Goal: Task Accomplishment & Management: Use online tool/utility

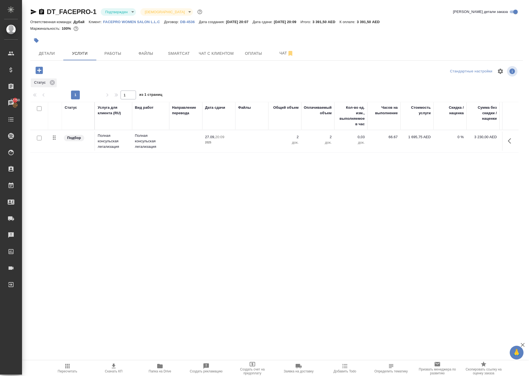
click at [508, 144] on icon "button" at bounding box center [511, 141] width 7 height 7
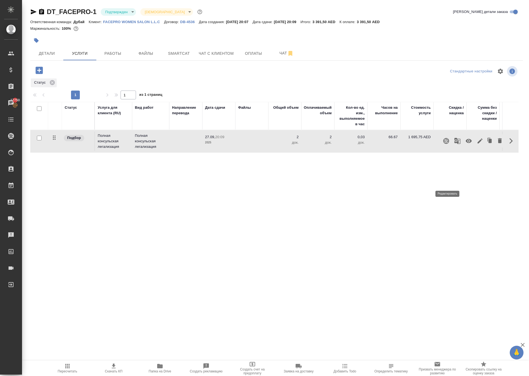
click at [476, 144] on icon "button" at bounding box center [479, 141] width 7 height 7
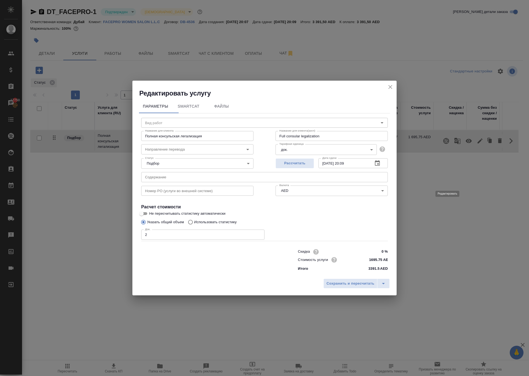
type input "Полная консульская легализация"
click at [390, 84] on icon "close" at bounding box center [390, 87] width 7 height 7
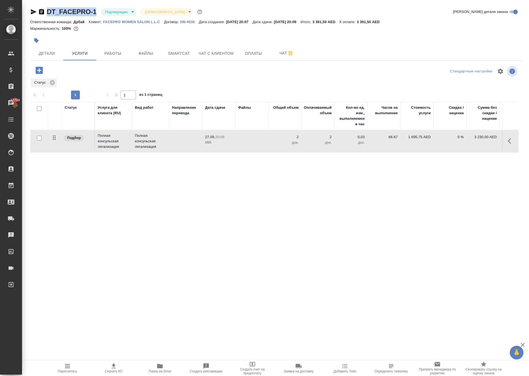
drag, startPoint x: 59, startPoint y: 12, endPoint x: 109, endPoint y: 13, distance: 50.1
click at [109, 13] on div "DT_FACEPRO-1 Подтвержден confirmed Святая троица holyTrinity" at bounding box center [116, 11] width 173 height 9
copy link "DT_FACEPRO-1"
click at [176, 234] on div "DT_FACEPRO-1 Подтвержден confirmed Святая троица holyTrinity Кратко детали зака…" at bounding box center [276, 117] width 498 height 234
click at [42, 74] on icon "button" at bounding box center [38, 70] width 7 height 7
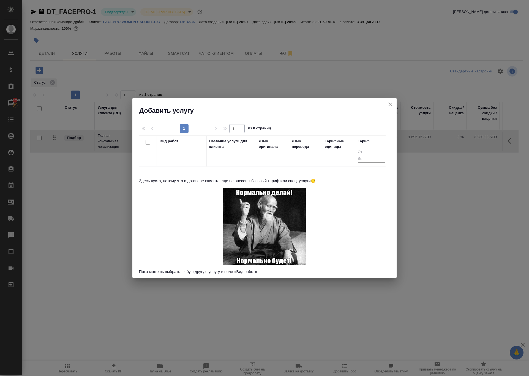
click at [388, 106] on icon "close" at bounding box center [390, 104] width 4 height 4
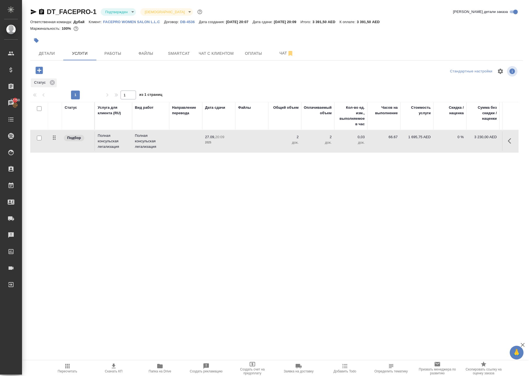
click at [43, 74] on icon "button" at bounding box center [38, 70] width 7 height 7
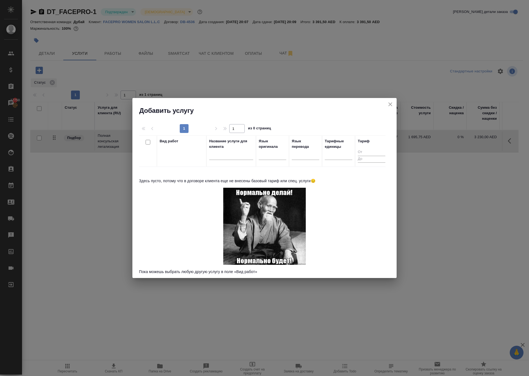
click at [388, 106] on icon "close" at bounding box center [390, 104] width 4 height 4
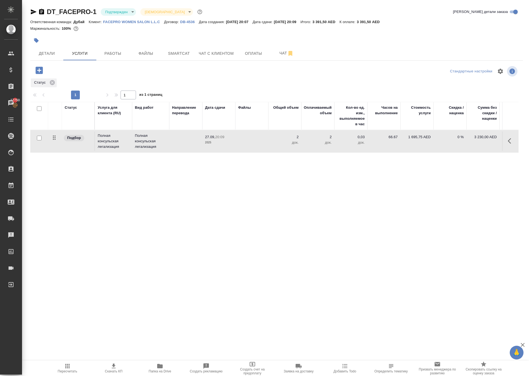
click at [68, 366] on icon "button" at bounding box center [67, 366] width 4 height 4
click at [49, 57] on span "Детали" at bounding box center [47, 53] width 26 height 7
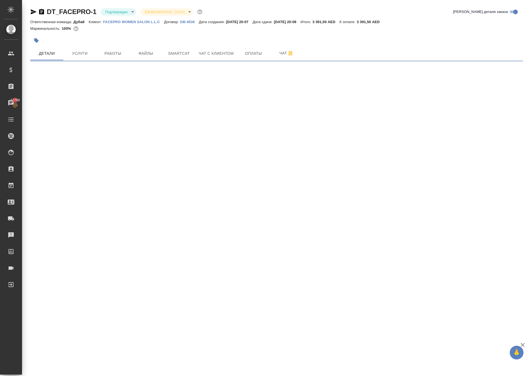
select select "RU"
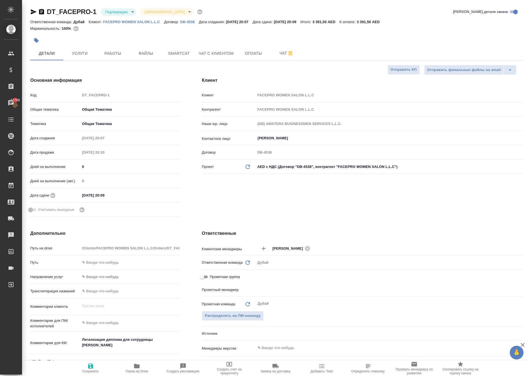
type textarea "x"
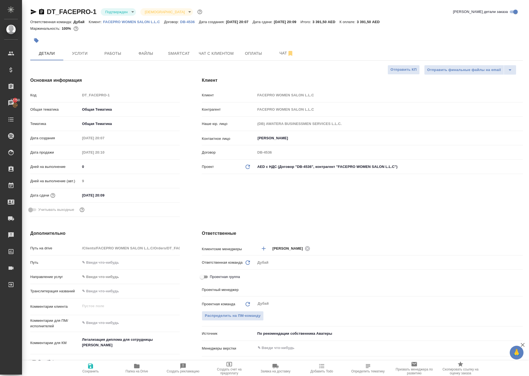
type textarea "x"
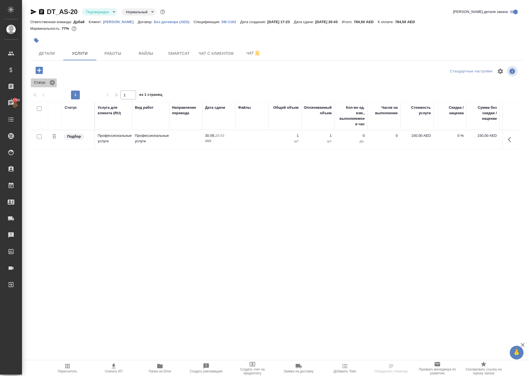
click at [55, 85] on icon at bounding box center [52, 82] width 5 height 5
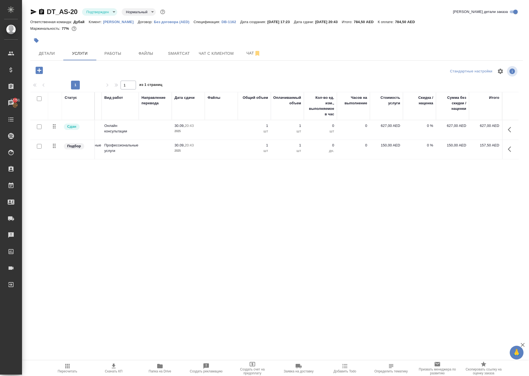
scroll to position [0, 31]
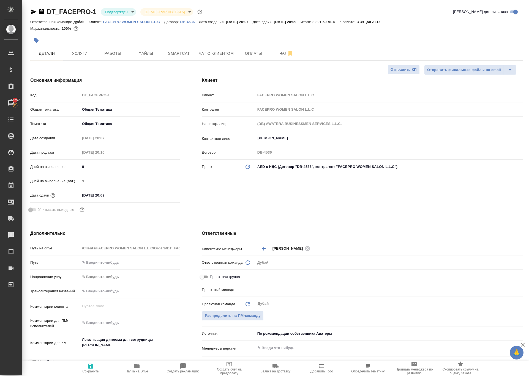
select select "RU"
click at [78, 57] on span "Услуги" at bounding box center [80, 53] width 26 height 7
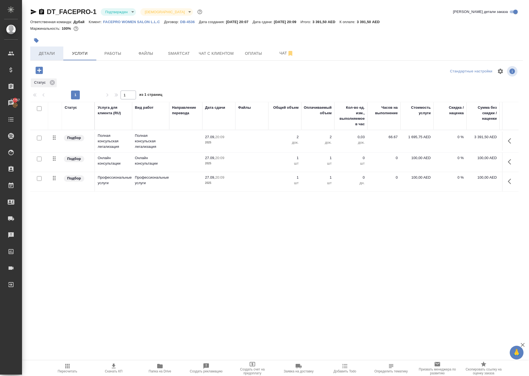
click at [49, 57] on span "Детали" at bounding box center [47, 53] width 26 height 7
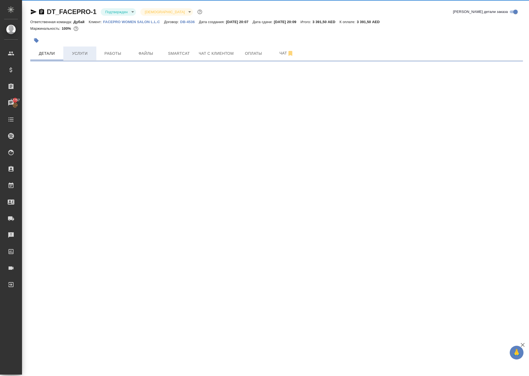
click at [89, 57] on span "Услуги" at bounding box center [80, 53] width 26 height 7
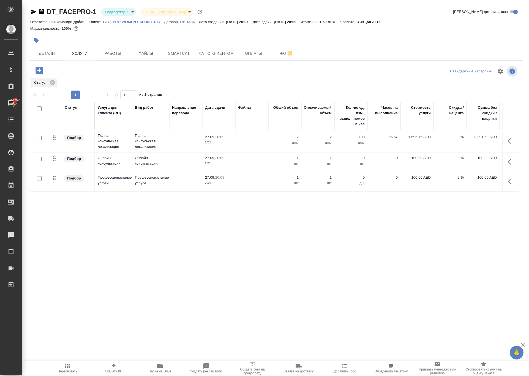
click at [43, 74] on icon "button" at bounding box center [38, 70] width 7 height 7
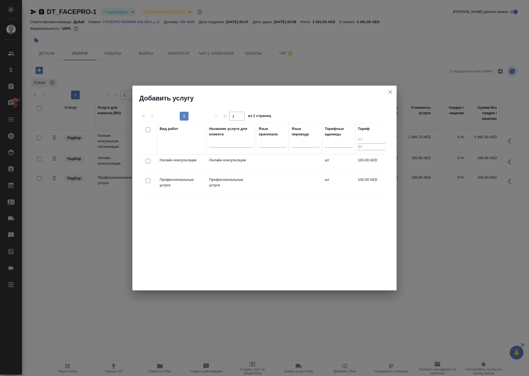
click at [387, 95] on icon "close" at bounding box center [390, 92] width 7 height 7
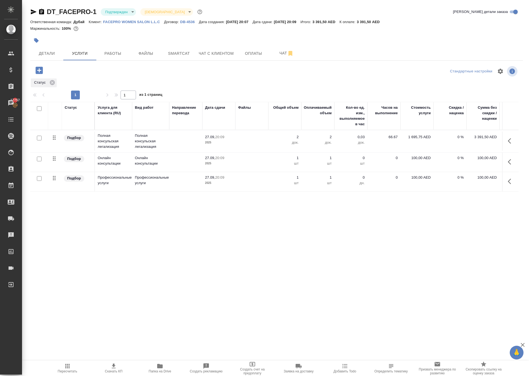
click at [43, 74] on icon "button" at bounding box center [38, 70] width 7 height 7
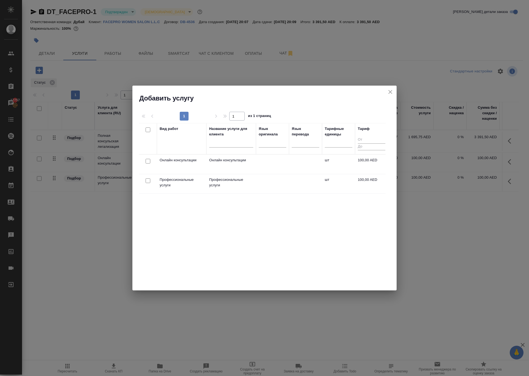
click at [387, 91] on icon "close" at bounding box center [390, 92] width 7 height 7
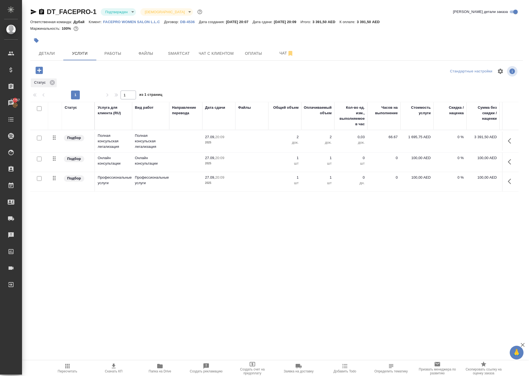
click at [43, 74] on icon "button" at bounding box center [38, 70] width 7 height 7
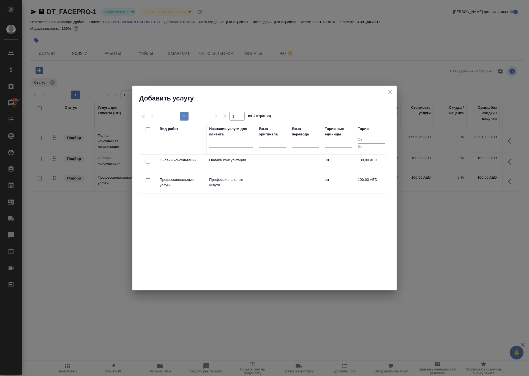
click at [147, 161] on input "checkbox" at bounding box center [148, 161] width 5 height 5
checkbox input "true"
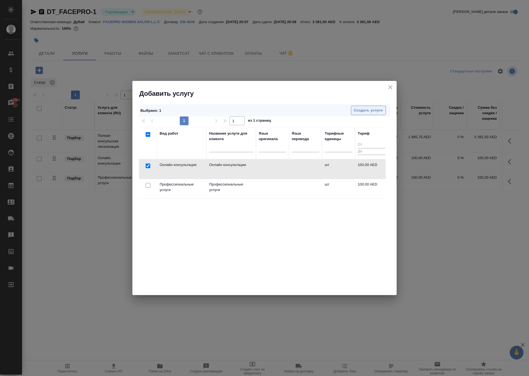
click at [360, 109] on span "Создать услуги" at bounding box center [368, 110] width 29 height 6
